Goal: Task Accomplishment & Management: Use online tool/utility

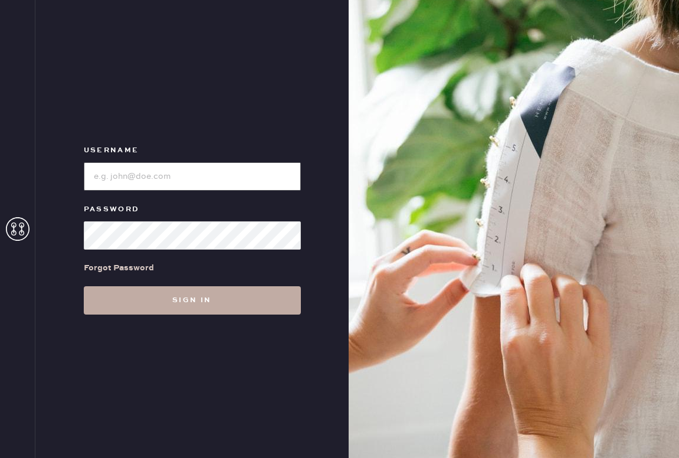
type input "reformationsouthcongress"
click at [219, 305] on button "Sign in" at bounding box center [192, 300] width 217 height 28
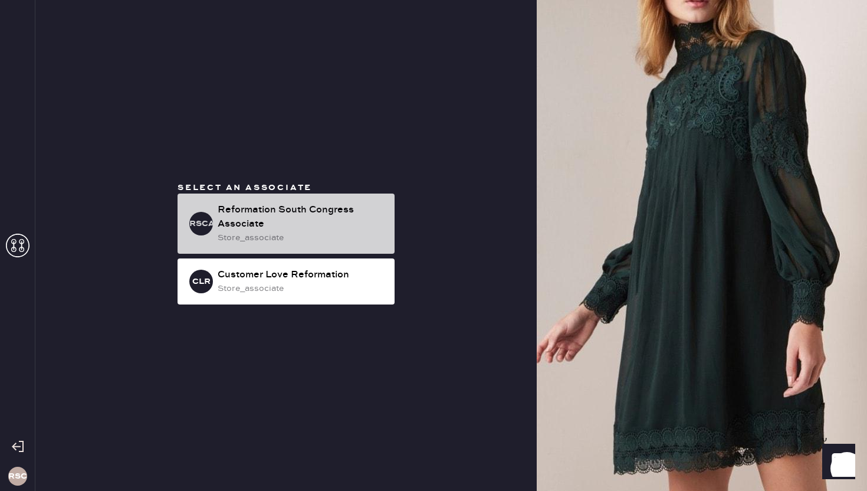
click at [276, 213] on div "Reformation South Congress Associate" at bounding box center [301, 217] width 167 height 28
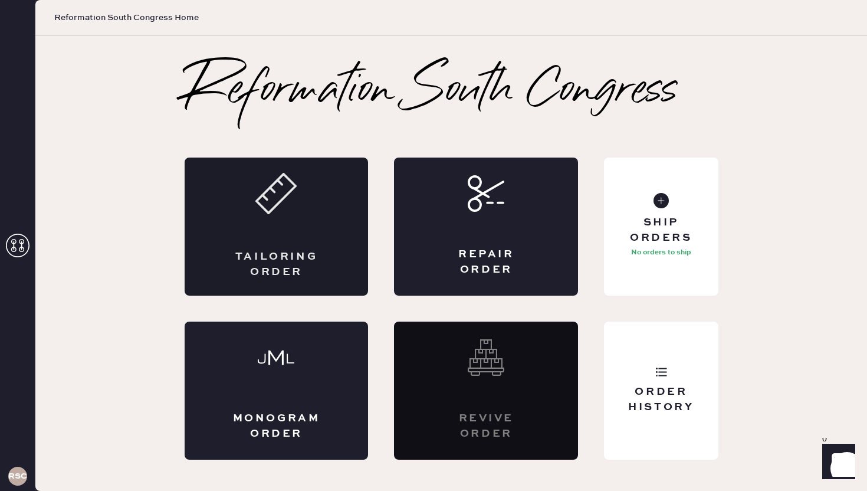
click at [286, 245] on div "Tailoring Order" at bounding box center [277, 226] width 184 height 138
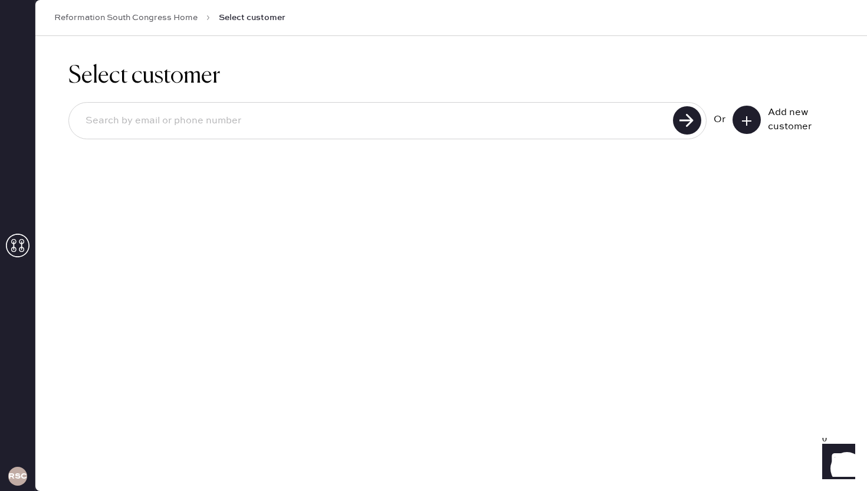
click at [265, 120] on input at bounding box center [372, 120] width 593 height 27
type input "9145224780"
click at [678, 118] on use at bounding box center [687, 120] width 28 height 28
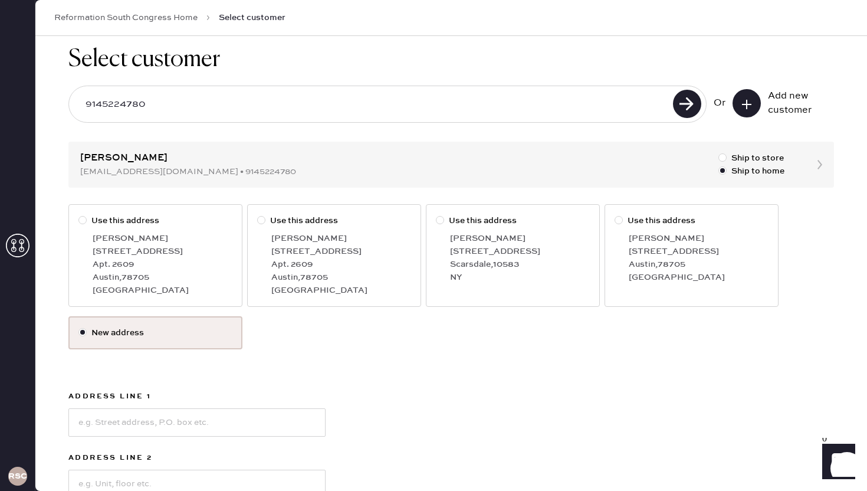
scroll to position [21, 0]
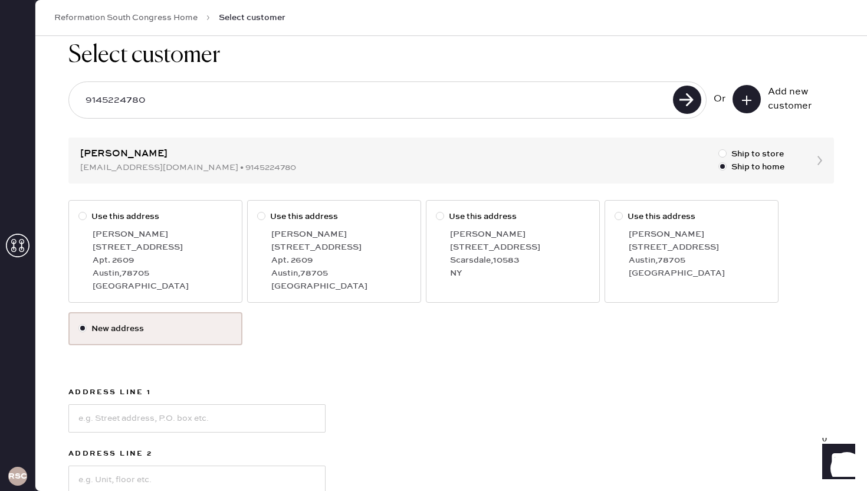
click at [83, 216] on div at bounding box center [82, 216] width 8 height 8
click at [79, 211] on input "Use this address" at bounding box center [78, 210] width 1 height 1
radio input "true"
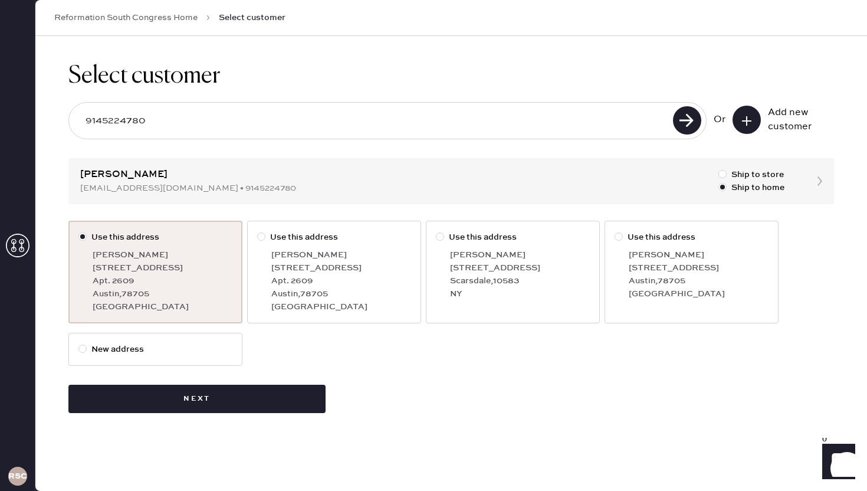
scroll to position [0, 0]
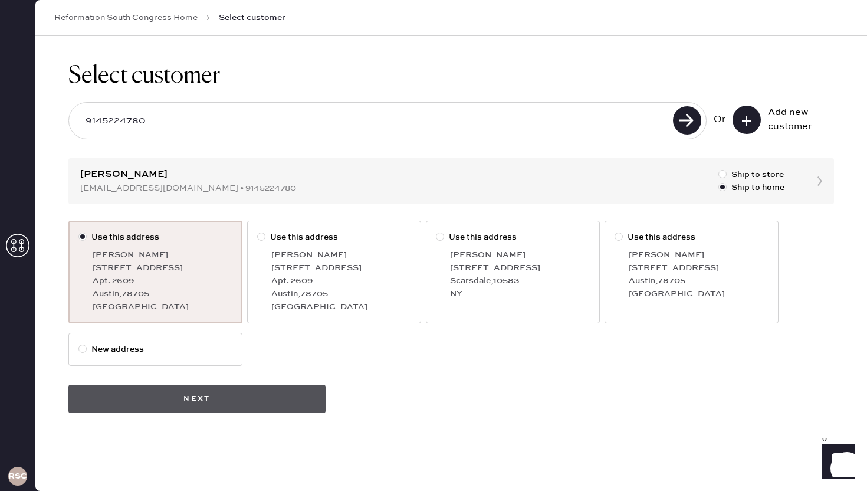
click at [210, 406] on button "Next" at bounding box center [196, 398] width 257 height 28
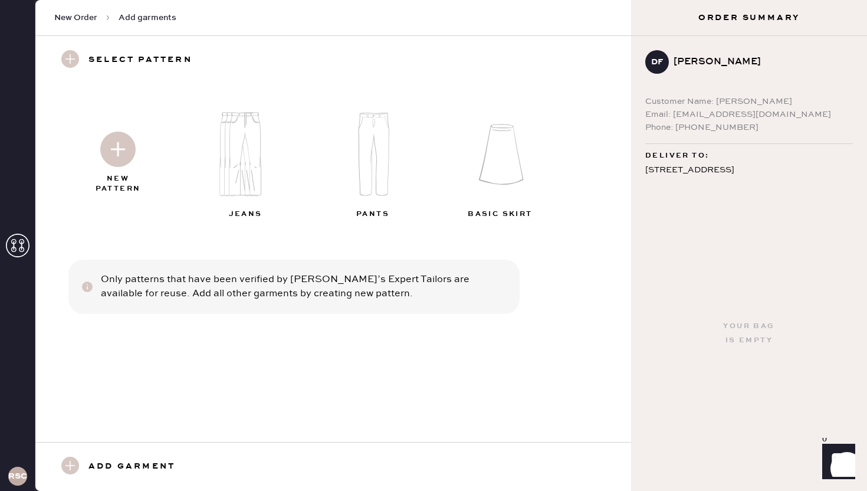
click at [234, 163] on img at bounding box center [249, 154] width 127 height 102
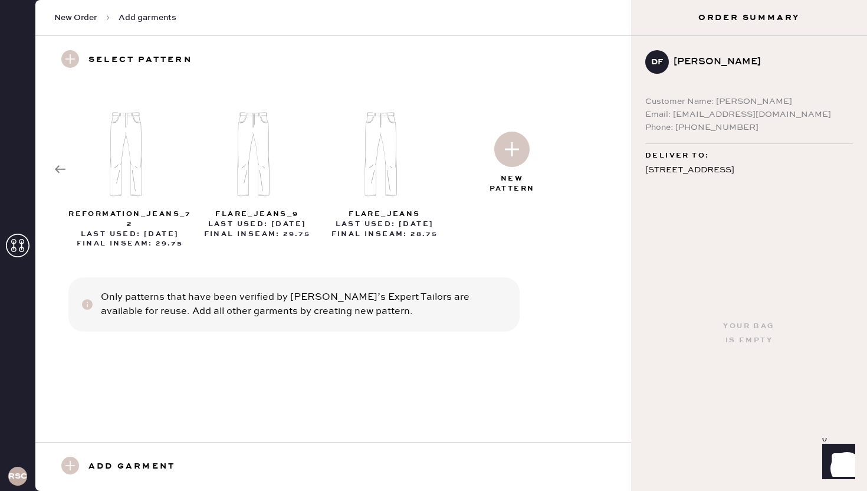
click at [510, 153] on img at bounding box center [511, 148] width 35 height 35
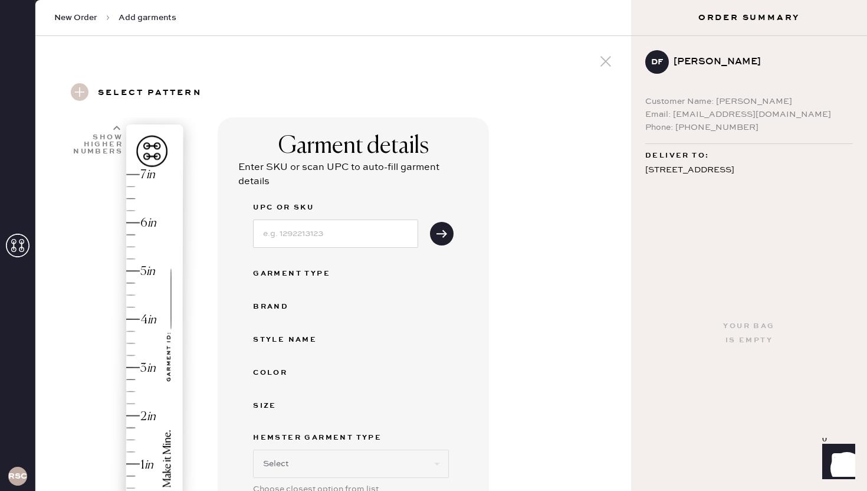
select select "2"
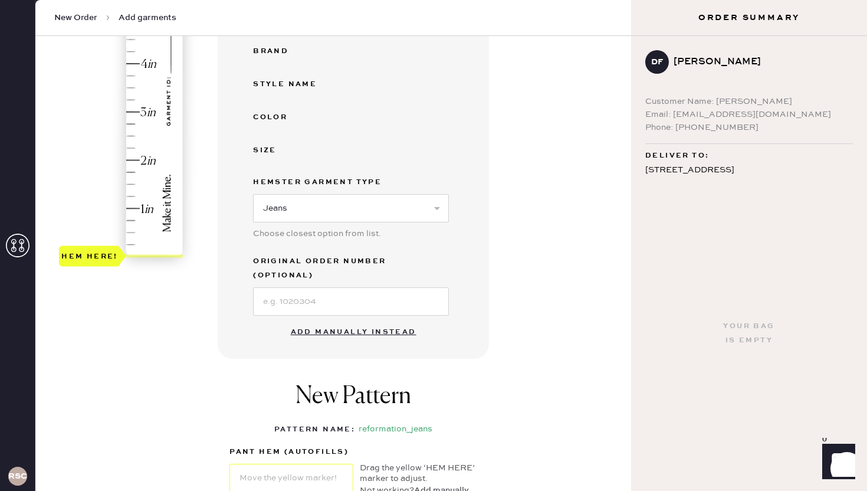
scroll to position [259, 0]
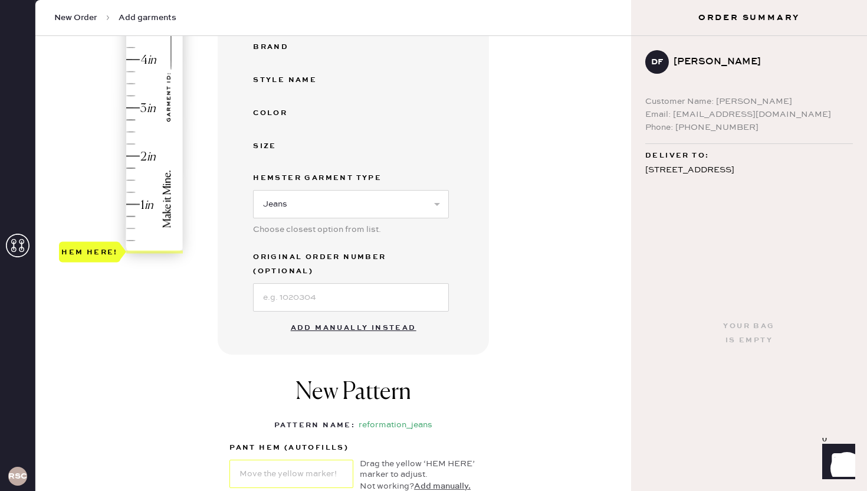
click at [358, 316] on button "Add manually instead" at bounding box center [354, 328] width 140 height 24
select select "2"
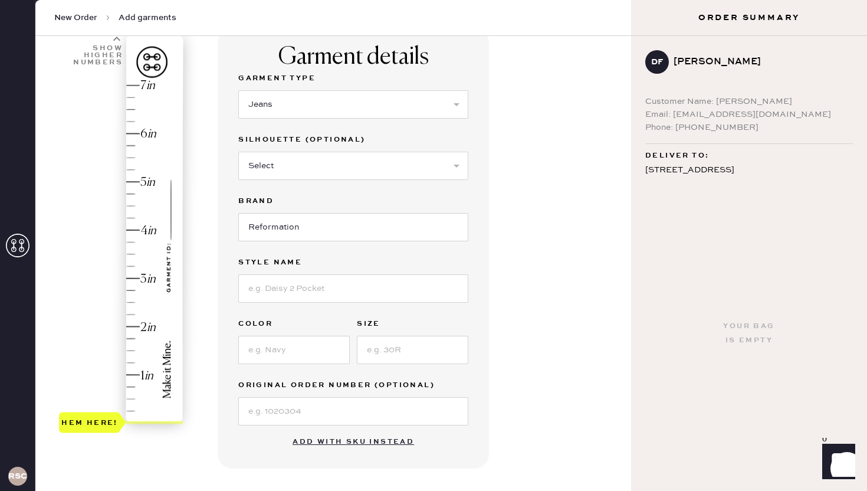
scroll to position [78, 0]
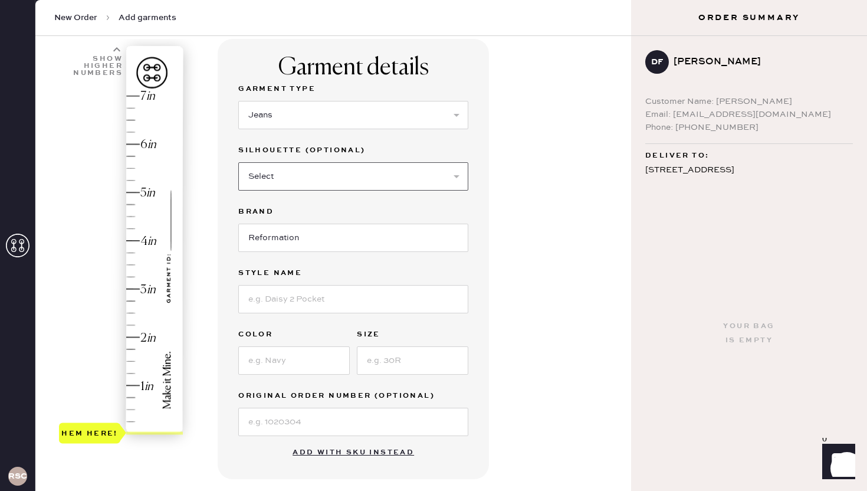
click at [326, 182] on select "Select Shorts Cropped Flare Boot Cut Straight Skinny Other" at bounding box center [353, 176] width 230 height 28
click at [318, 300] on input at bounding box center [353, 299] width 230 height 28
type input "[PERSON_NAME] Rise Slouchy Wide Leg [PERSON_NAME]"
click at [293, 364] on input at bounding box center [293, 360] width 111 height 28
type input "Ondine"
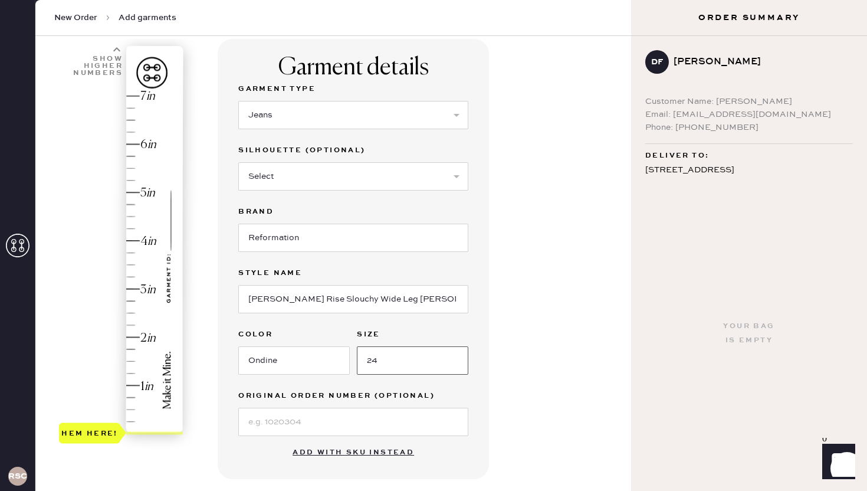
type input "24"
type input "1.5"
click at [131, 360] on div "Hem here!" at bounding box center [122, 265] width 126 height 348
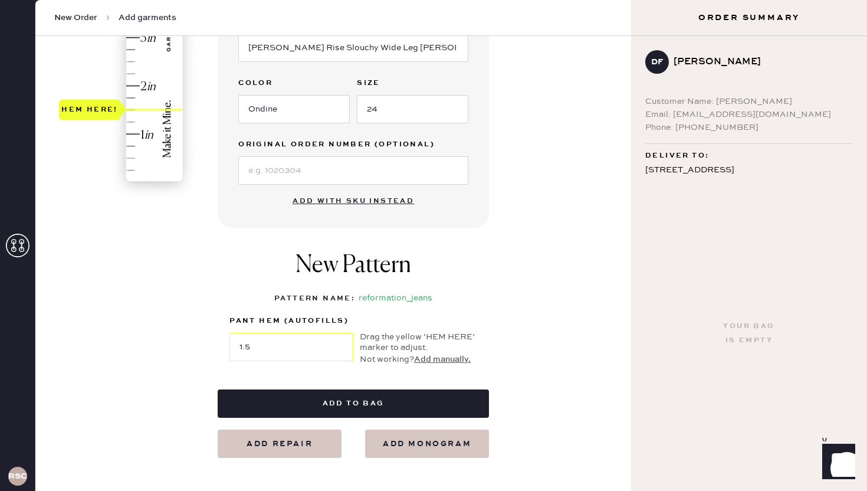
scroll to position [364, 0]
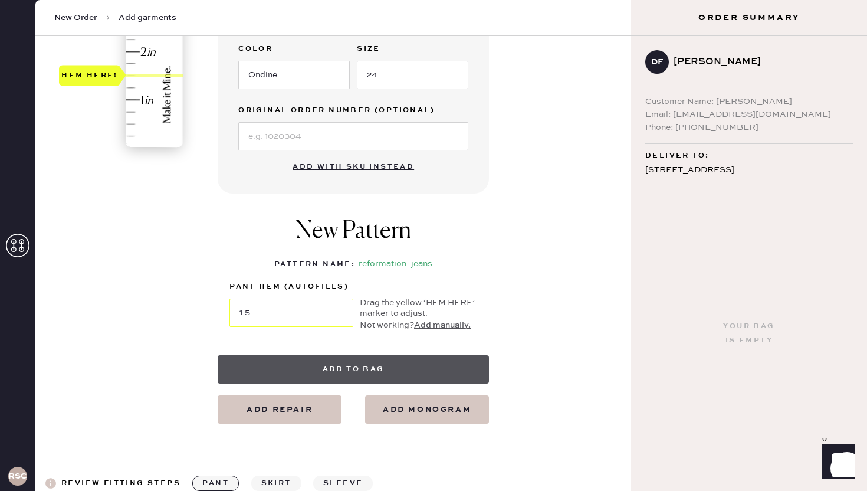
click at [430, 356] on button "Add to bag" at bounding box center [353, 369] width 271 height 28
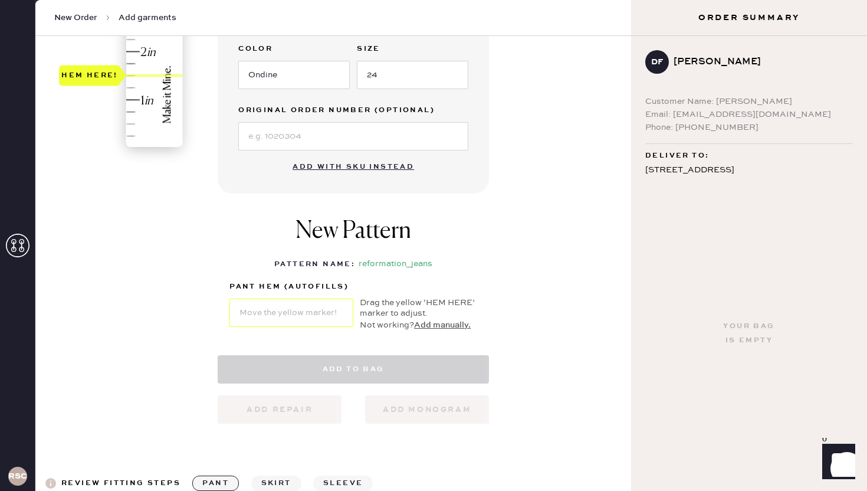
select select "2"
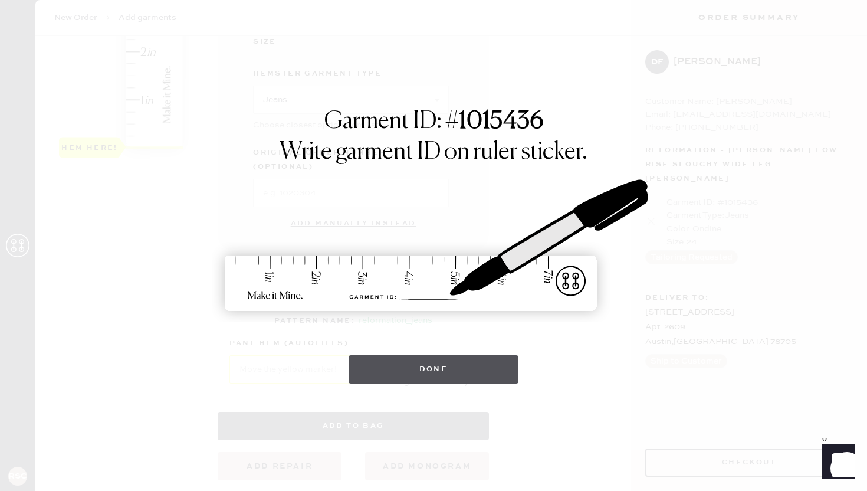
click at [438, 374] on button "Done" at bounding box center [433, 369] width 170 height 28
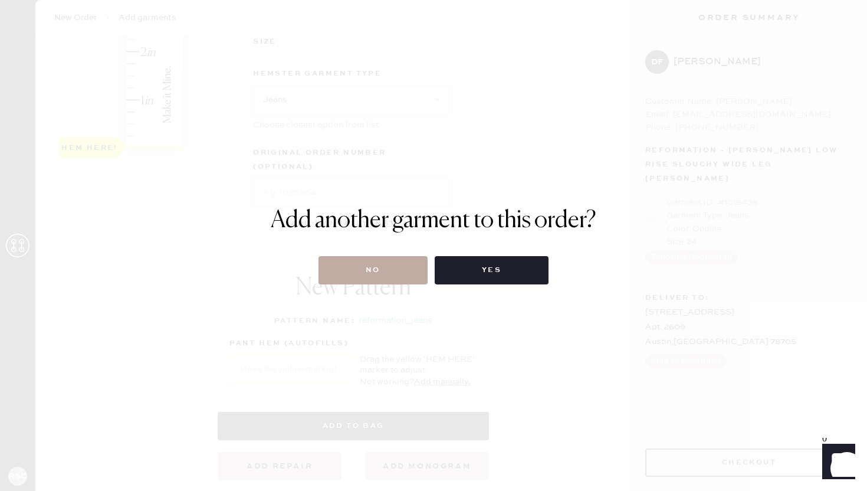
click at [383, 278] on button "No" at bounding box center [372, 270] width 109 height 28
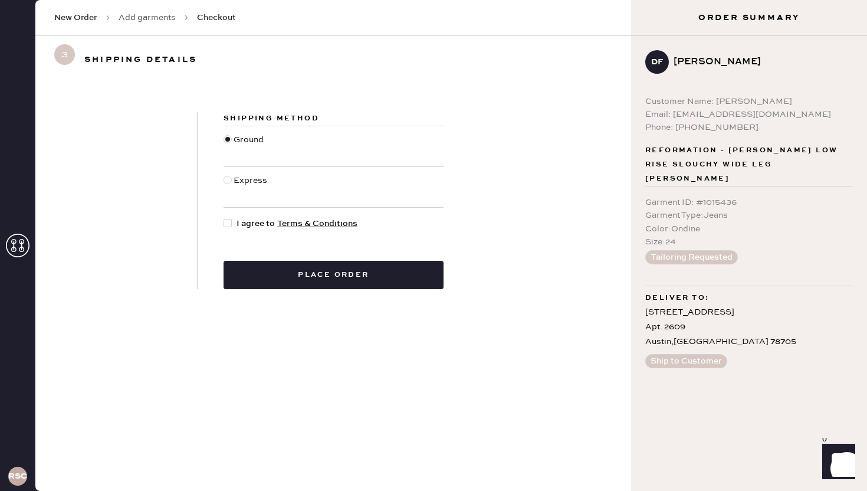
click at [229, 222] on div at bounding box center [227, 223] width 8 height 8
click at [224, 218] on input "I agree to Terms & Conditions" at bounding box center [223, 217] width 1 height 1
checkbox input "true"
drag, startPoint x: 672, startPoint y: 115, endPoint x: 794, endPoint y: 114, distance: 122.1
click at [678, 114] on div "Email: [EMAIL_ADDRESS][DOMAIN_NAME]" at bounding box center [749, 114] width 208 height 13
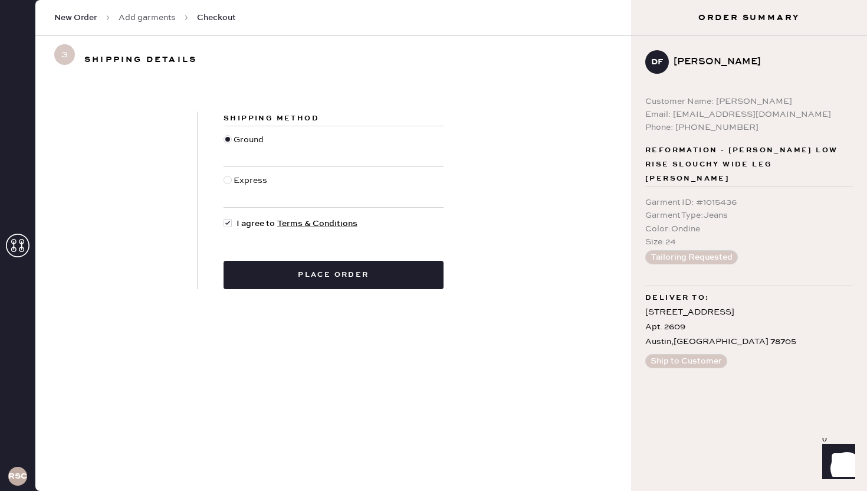
click at [678, 305] on div "[STREET_ADDRESS]" at bounding box center [749, 327] width 208 height 45
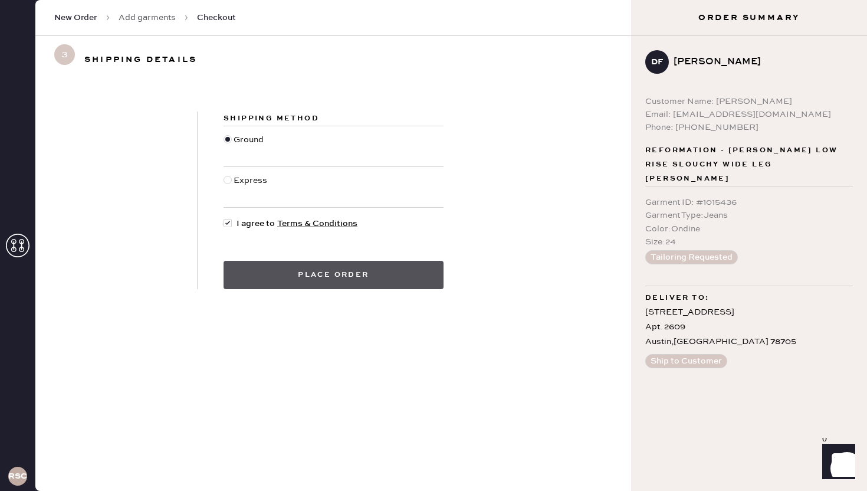
click at [304, 277] on button "Place order" at bounding box center [333, 275] width 220 height 28
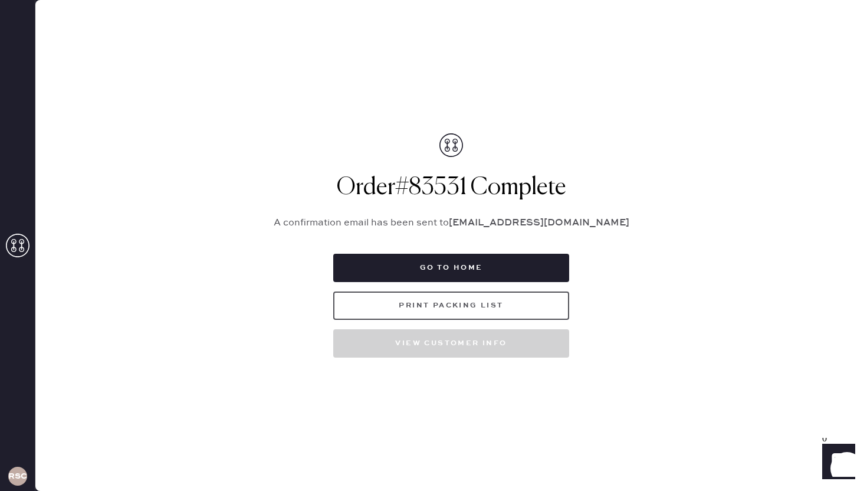
click at [508, 301] on button "Print Packing List" at bounding box center [451, 305] width 236 height 28
